Goal: Browse casually: Explore the website without a specific task or goal

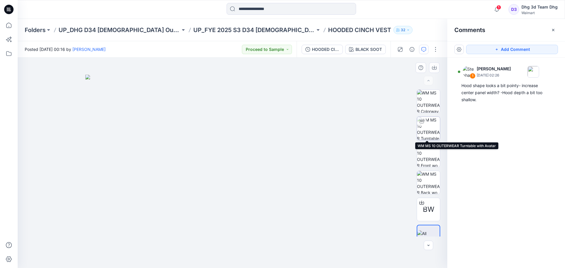
click at [424, 131] on img at bounding box center [428, 128] width 23 height 23
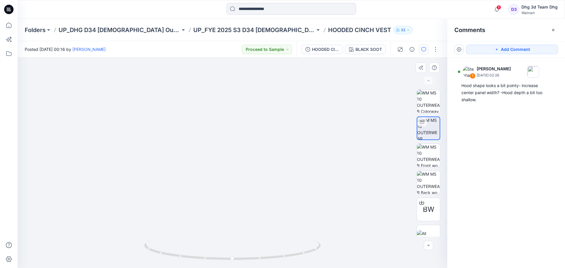
drag, startPoint x: 249, startPoint y: 136, endPoint x: 253, endPoint y: 157, distance: 20.8
click at [253, 157] on img at bounding box center [232, 157] width 350 height 221
drag, startPoint x: 230, startPoint y: 181, endPoint x: 234, endPoint y: 166, distance: 15.7
click at [229, 177] on img at bounding box center [231, 162] width 495 height 212
drag, startPoint x: 296, startPoint y: 179, endPoint x: 286, endPoint y: 180, distance: 10.1
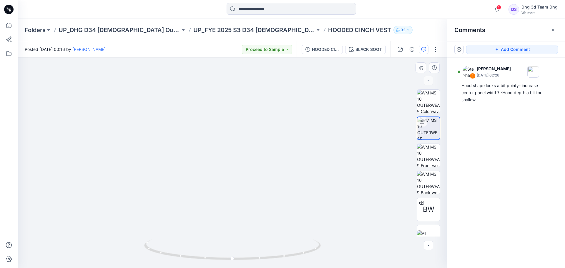
click at [286, 180] on img at bounding box center [219, 161] width 495 height 213
drag, startPoint x: 282, startPoint y: 179, endPoint x: 247, endPoint y: 177, distance: 35.7
drag, startPoint x: 190, startPoint y: 177, endPoint x: 220, endPoint y: 172, distance: 30.1
click at [220, 172] on img at bounding box center [223, 158] width 495 height 219
drag, startPoint x: 286, startPoint y: 192, endPoint x: 278, endPoint y: 192, distance: 8.3
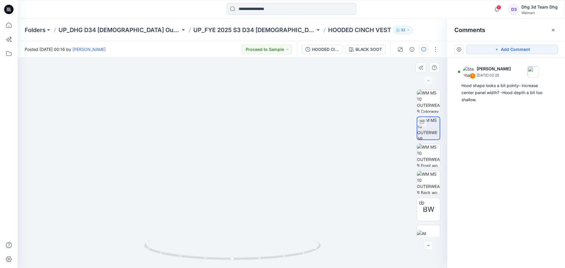
click at [279, 193] on img at bounding box center [229, 158] width 495 height 220
drag, startPoint x: 294, startPoint y: 255, endPoint x: 244, endPoint y: 243, distance: 51.6
click at [249, 265] on div at bounding box center [232, 253] width 177 height 29
drag, startPoint x: 244, startPoint y: 184, endPoint x: 250, endPoint y: 193, distance: 10.0
click at [259, 203] on img at bounding box center [240, 163] width 495 height 210
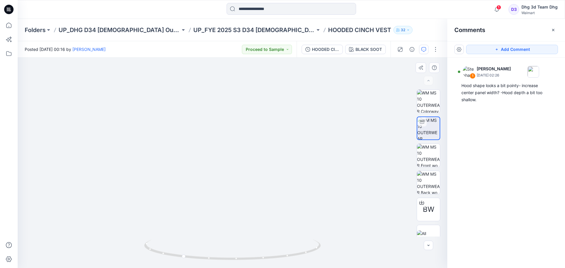
drag, startPoint x: 191, startPoint y: 194, endPoint x: 211, endPoint y: 207, distance: 24.2
click at [211, 204] on img at bounding box center [258, 163] width 495 height 210
drag, startPoint x: 220, startPoint y: 262, endPoint x: 222, endPoint y: 204, distance: 58.0
click at [225, 264] on img at bounding box center [232, 254] width 177 height 29
drag, startPoint x: 255, startPoint y: 178, endPoint x: 248, endPoint y: 198, distance: 21.1
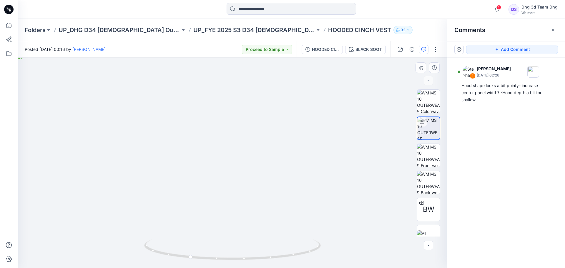
click at [257, 177] on img at bounding box center [265, 161] width 495 height 214
drag, startPoint x: 212, startPoint y: 258, endPoint x: 206, endPoint y: 270, distance: 13.6
click at [206, 268] on html "1 Notifications [MEDICAL_DATA][PERSON_NAME] changed the status of DHG26D-GO004 …" at bounding box center [282, 134] width 565 height 268
